Goal: Information Seeking & Learning: Learn about a topic

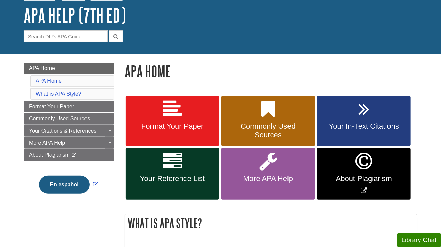
scroll to position [67, 0]
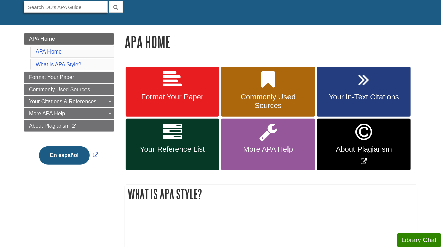
click at [68, 6] on input "Guide Search Terms" at bounding box center [66, 7] width 84 height 12
type input "APA Documentation"
click at [109, 1] on button "submit" at bounding box center [116, 7] width 14 height 12
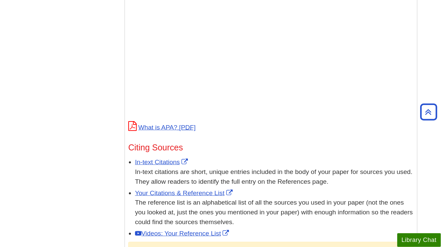
scroll to position [0, 0]
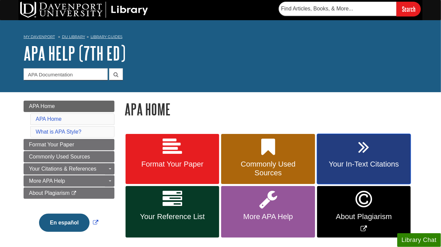
click at [342, 165] on span "Your In-Text Citations" at bounding box center [363, 164] width 83 height 9
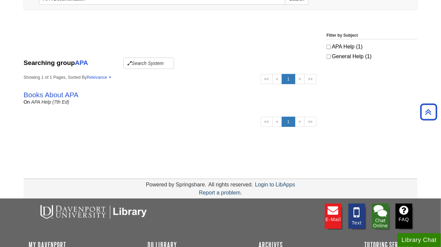
scroll to position [67, 0]
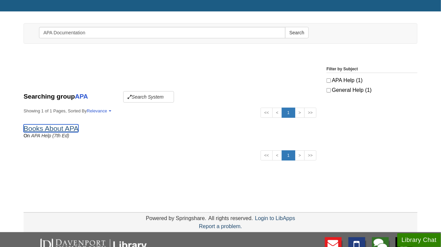
click at [60, 128] on link "Books About APA" at bounding box center [51, 128] width 55 height 8
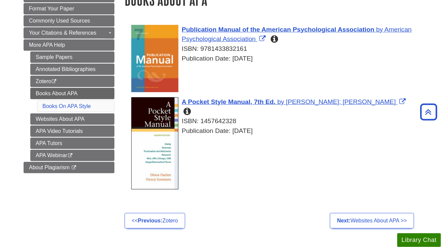
scroll to position [67, 0]
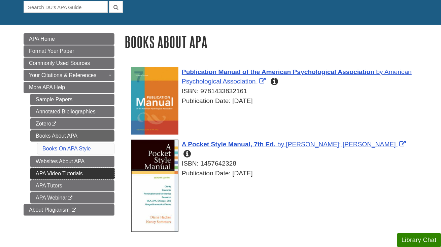
click at [74, 172] on link "APA Video Tutorials" at bounding box center [72, 173] width 84 height 11
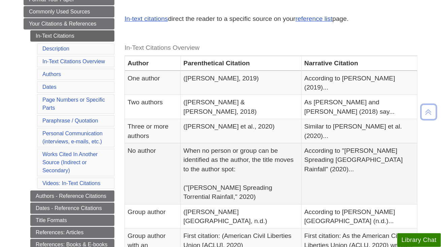
scroll to position [135, 0]
